Goal: Information Seeking & Learning: Learn about a topic

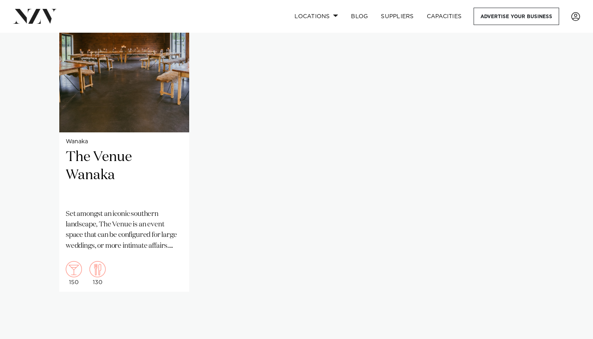
scroll to position [657, 0]
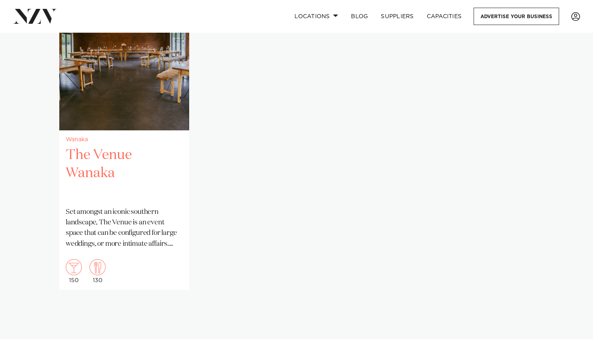
click at [165, 159] on h2 "The Venue Wanaka" at bounding box center [124, 173] width 117 height 54
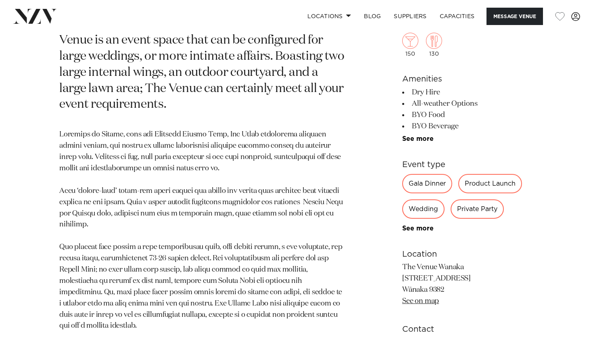
scroll to position [409, 0]
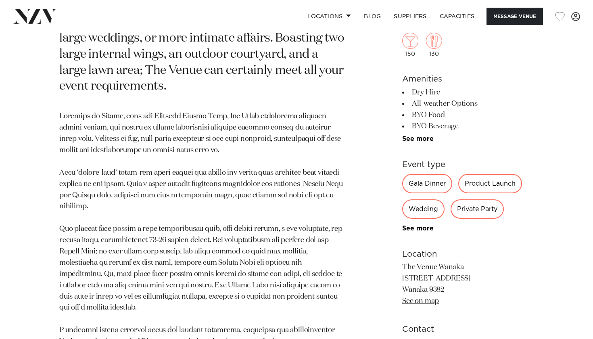
click at [419, 226] on div "See more" at bounding box center [468, 228] width 132 height 7
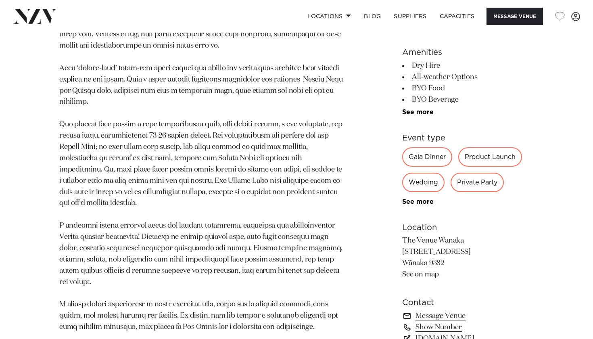
scroll to position [512, 0]
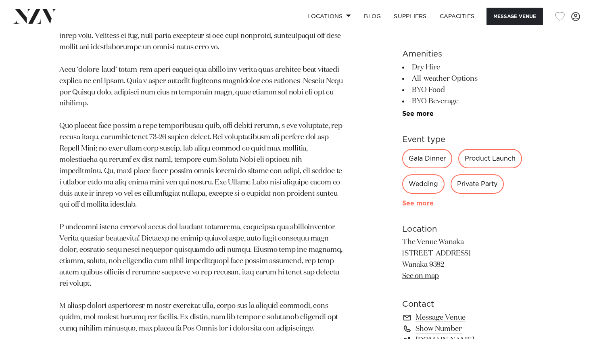
click at [414, 200] on link "See more" at bounding box center [433, 203] width 63 height 6
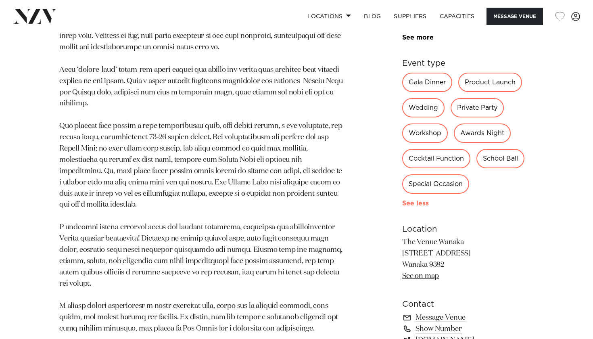
click at [414, 200] on link "See more" at bounding box center [431, 203] width 58 height 6
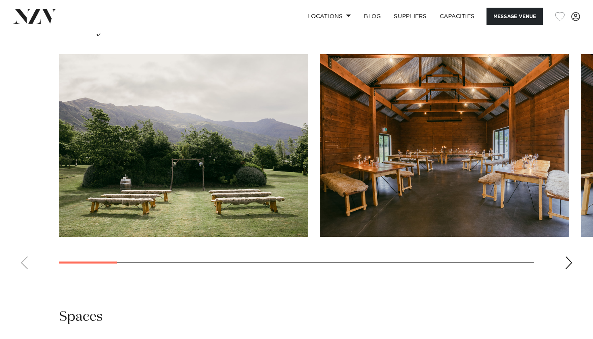
scroll to position [871, 0]
click at [572, 229] on swiper-container at bounding box center [296, 164] width 593 height 221
click at [570, 256] on div "Next slide" at bounding box center [569, 262] width 8 height 13
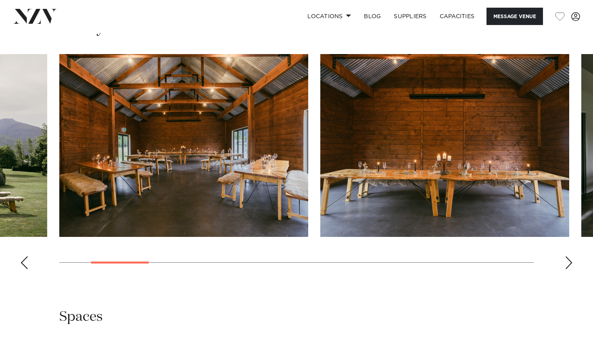
click at [570, 256] on div "Next slide" at bounding box center [569, 262] width 8 height 13
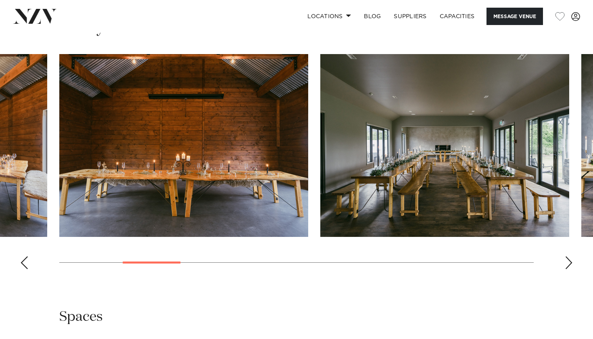
click at [570, 256] on div "Next slide" at bounding box center [569, 262] width 8 height 13
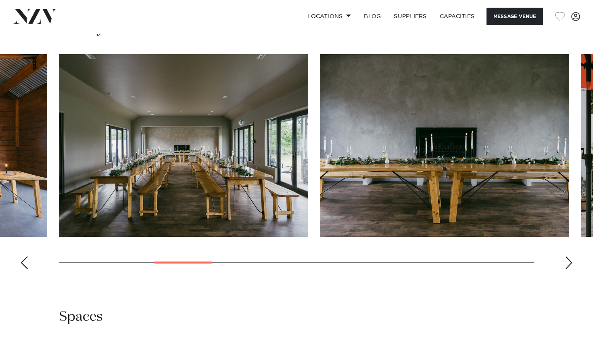
click at [570, 256] on div "Next slide" at bounding box center [569, 262] width 8 height 13
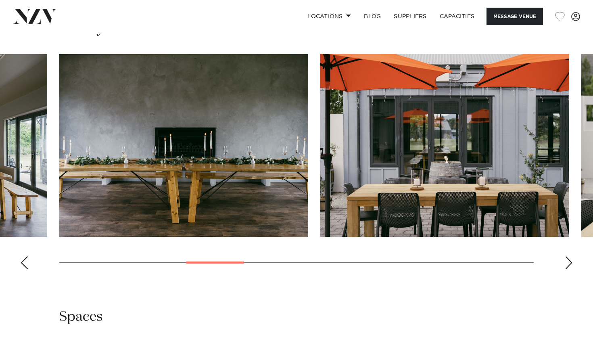
click at [570, 256] on div "Next slide" at bounding box center [569, 262] width 8 height 13
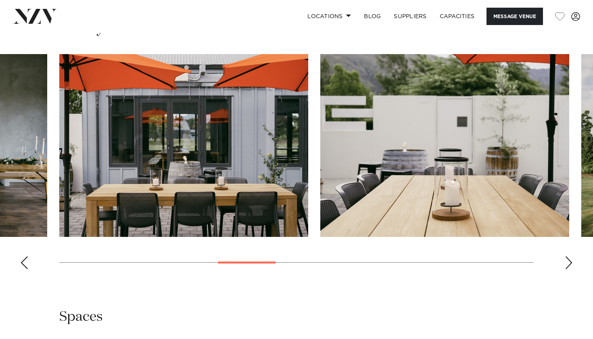
click at [570, 256] on div "Next slide" at bounding box center [569, 262] width 8 height 13
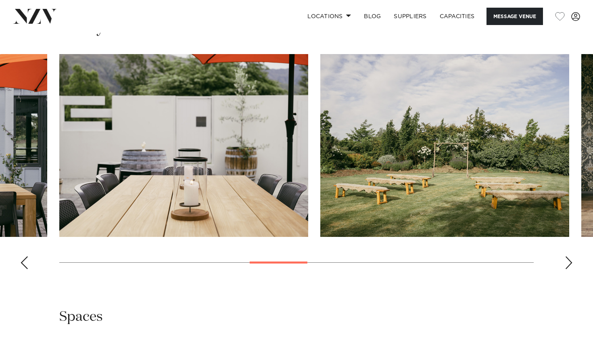
click at [570, 256] on div "Next slide" at bounding box center [569, 262] width 8 height 13
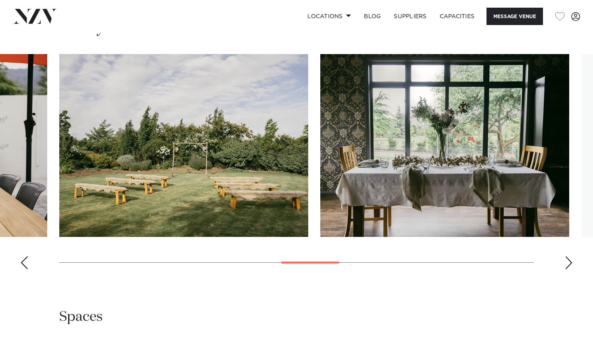
click at [570, 256] on div "Next slide" at bounding box center [569, 262] width 8 height 13
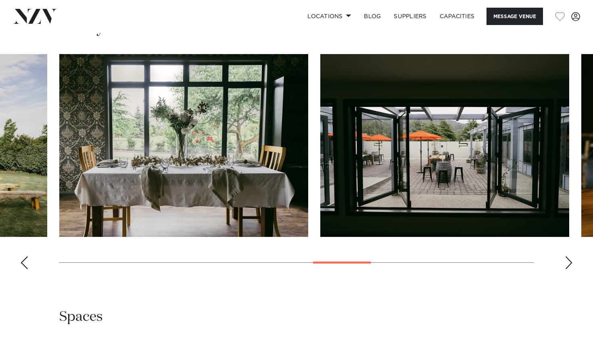
click at [570, 256] on div "Next slide" at bounding box center [569, 262] width 8 height 13
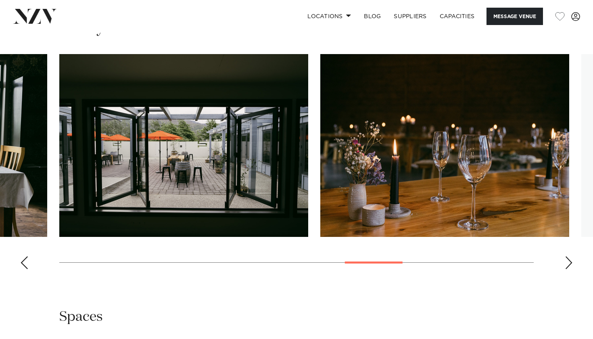
click at [570, 256] on div "Next slide" at bounding box center [569, 262] width 8 height 13
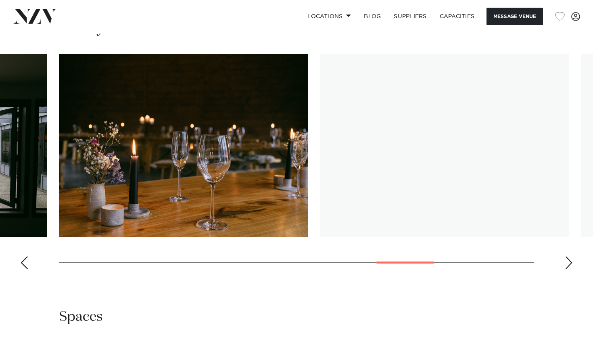
click at [570, 256] on div "Next slide" at bounding box center [569, 262] width 8 height 13
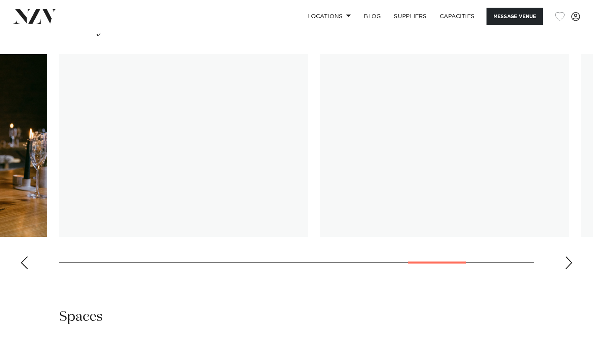
click at [570, 256] on div "Next slide" at bounding box center [569, 262] width 8 height 13
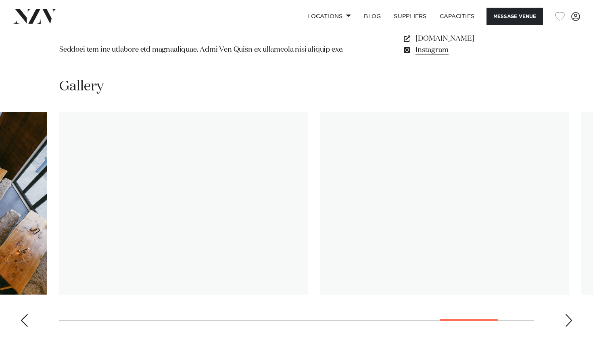
scroll to position [808, 0]
